Goal: Information Seeking & Learning: Learn about a topic

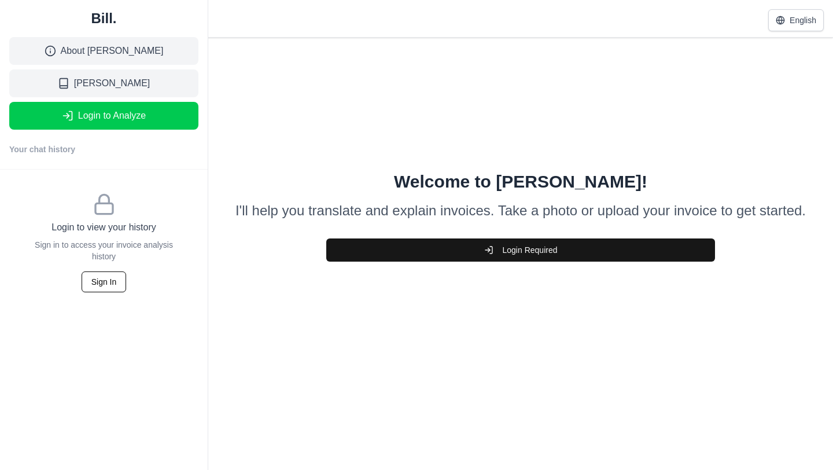
click at [160, 48] on link "About [PERSON_NAME]" at bounding box center [103, 51] width 189 height 28
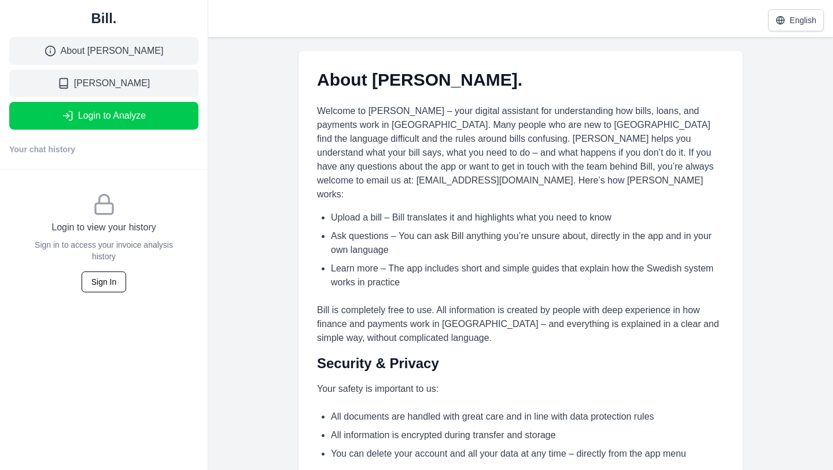
scroll to position [37, 0]
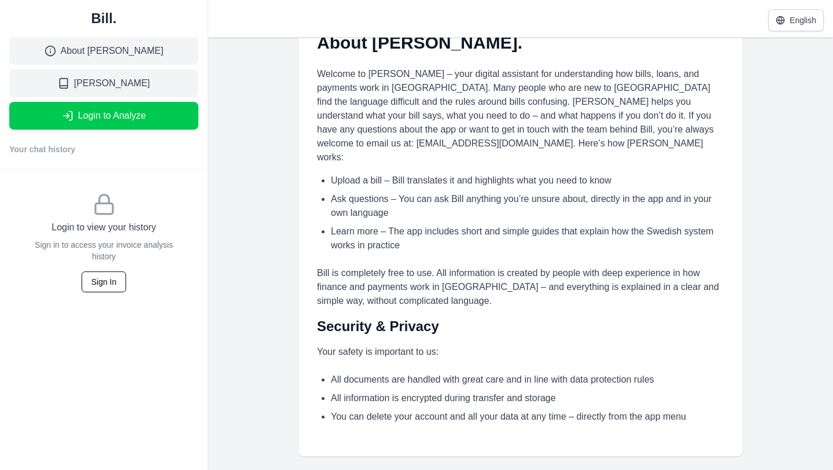
click at [146, 88] on link "[PERSON_NAME]" at bounding box center [103, 83] width 189 height 28
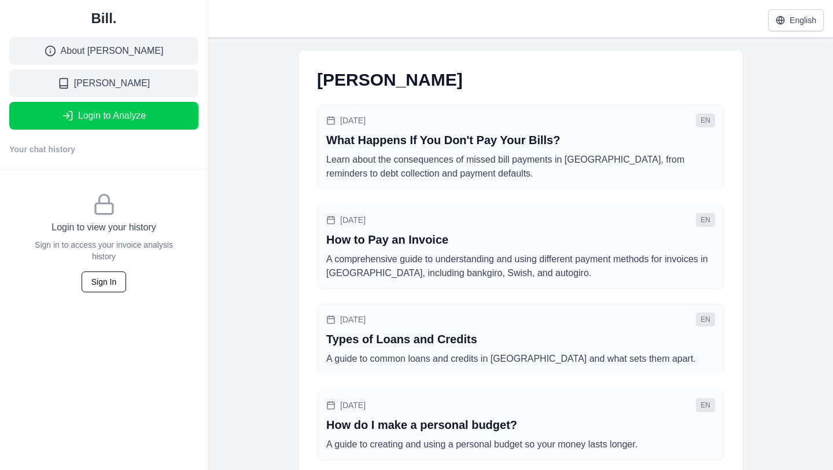
click at [455, 171] on p "Learn about the consequences of missed bill payments in [GEOGRAPHIC_DATA], from…" at bounding box center [520, 167] width 389 height 28
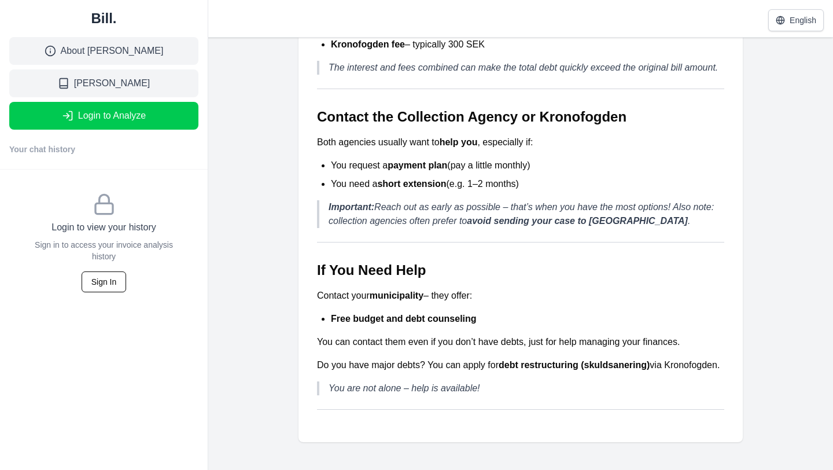
scroll to position [1476, 0]
click at [148, 87] on link "[PERSON_NAME]" at bounding box center [103, 83] width 189 height 28
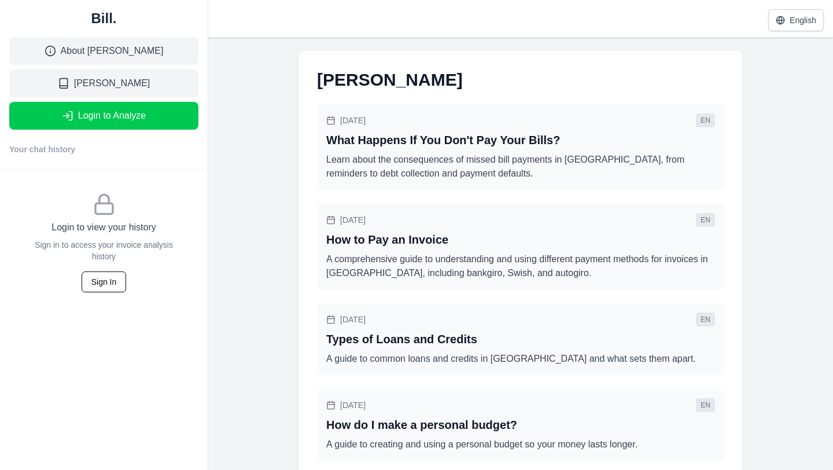
click at [452, 219] on div "[DATE] en" at bounding box center [520, 220] width 389 height 14
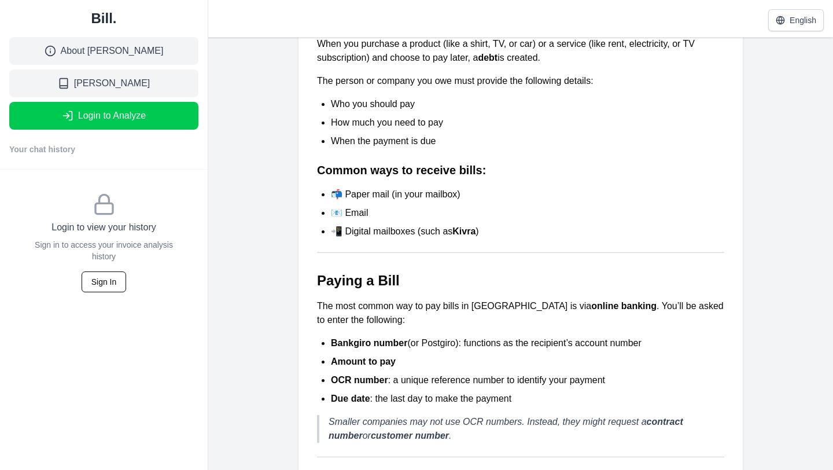
scroll to position [38, 0]
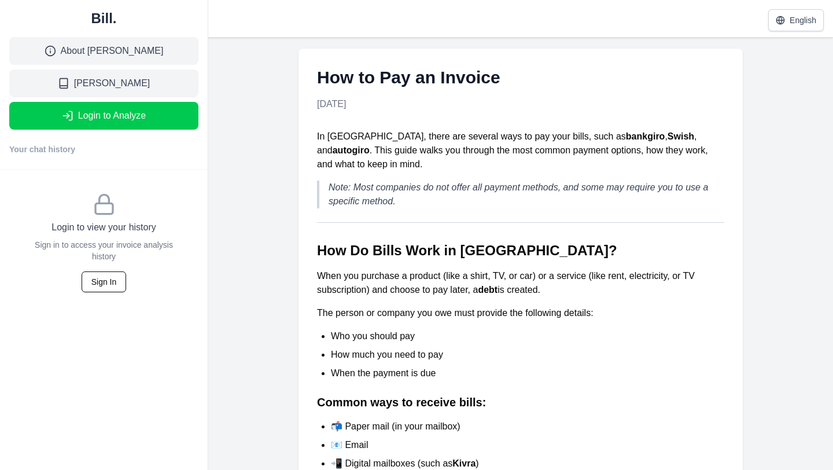
click at [171, 87] on link "[PERSON_NAME]" at bounding box center [103, 83] width 189 height 28
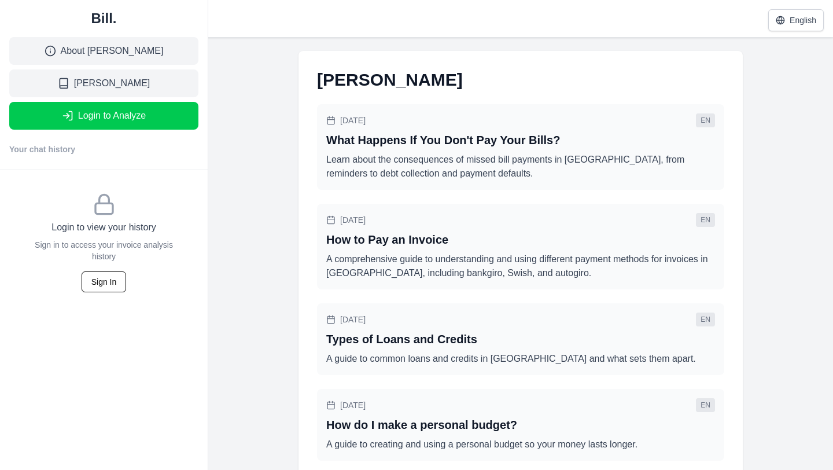
scroll to position [47, 0]
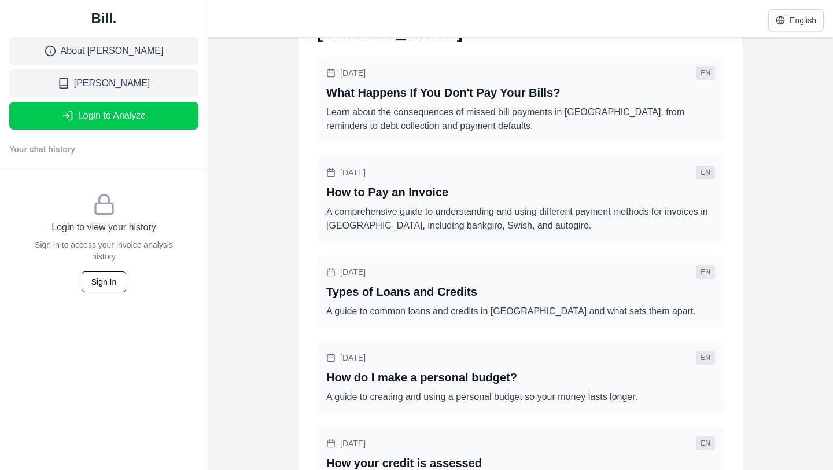
click at [487, 276] on div "[DATE] en" at bounding box center [520, 272] width 389 height 14
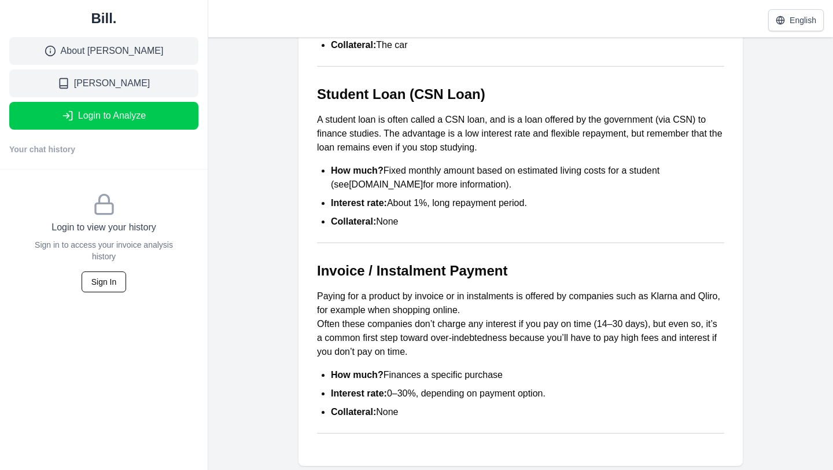
scroll to position [826, 0]
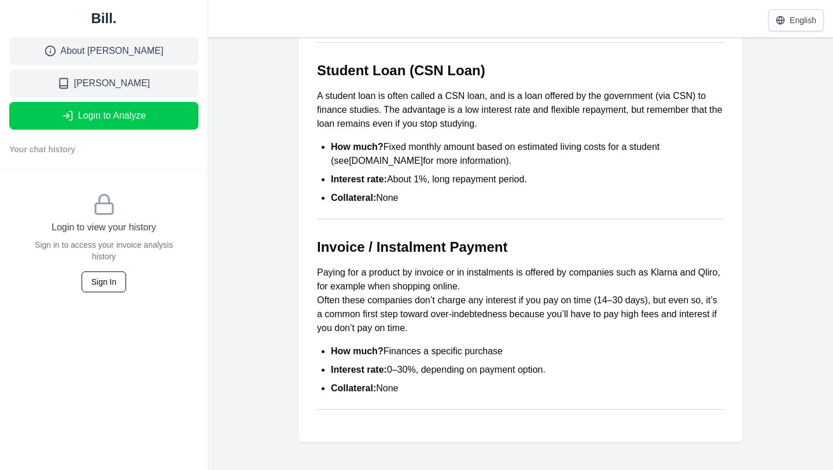
click at [160, 86] on link "[PERSON_NAME]" at bounding box center [103, 83] width 189 height 28
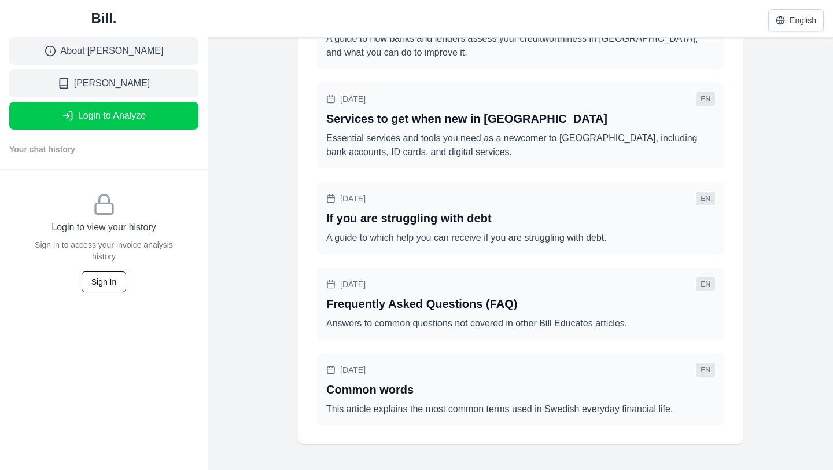
scroll to position [493, 0]
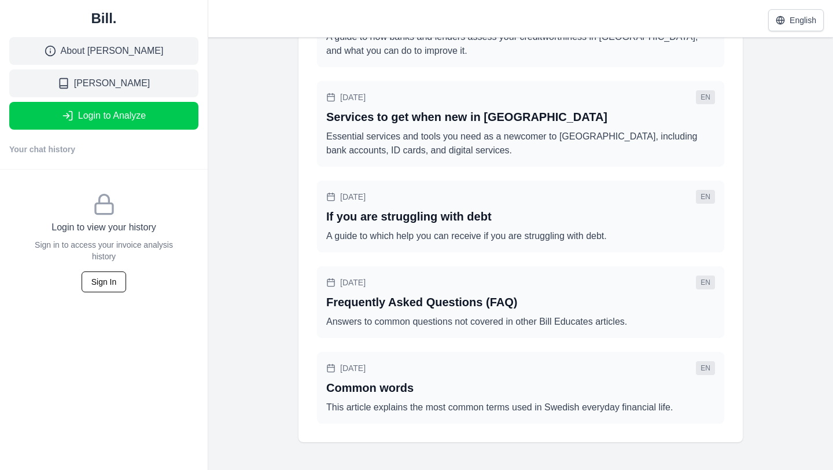
click at [172, 112] on button "Login to Analyze" at bounding box center [103, 116] width 189 height 28
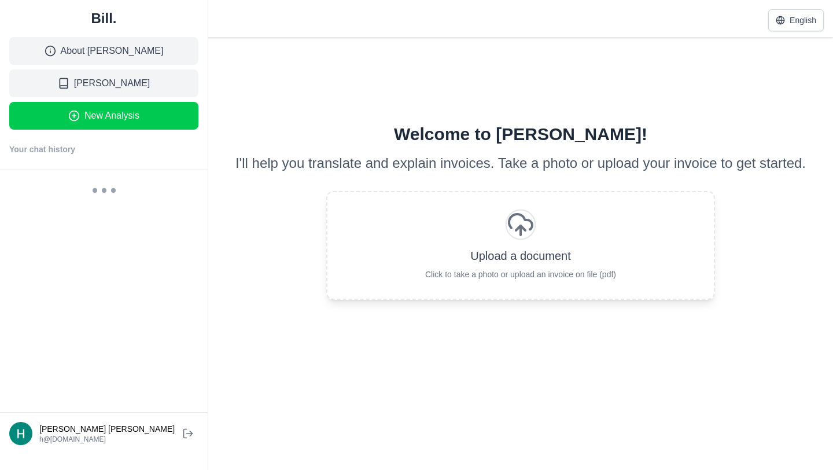
click at [545, 245] on button "Upload a document Click to take a photo or upload an invoice on file (pdf)" at bounding box center [520, 245] width 389 height 109
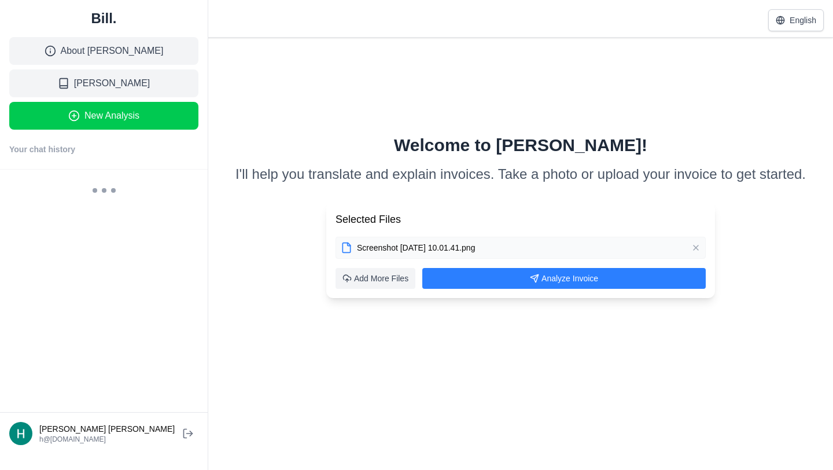
click at [600, 273] on button "Analyze Invoice" at bounding box center [563, 278] width 283 height 21
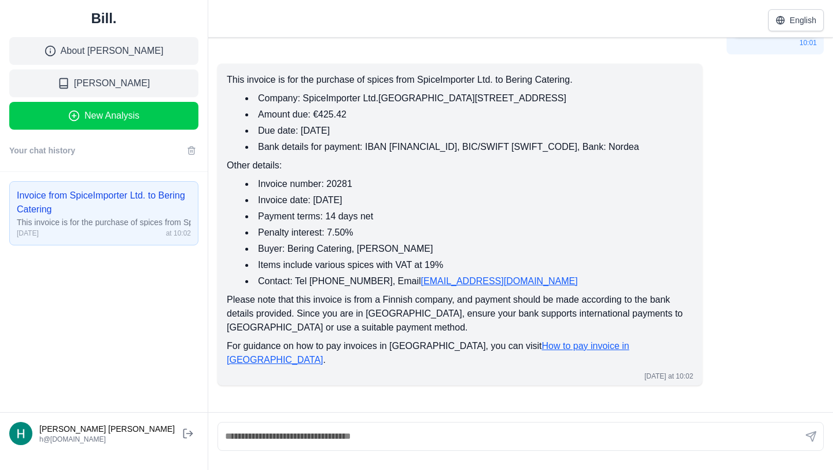
scroll to position [142, 0]
